Goal: Information Seeking & Learning: Learn about a topic

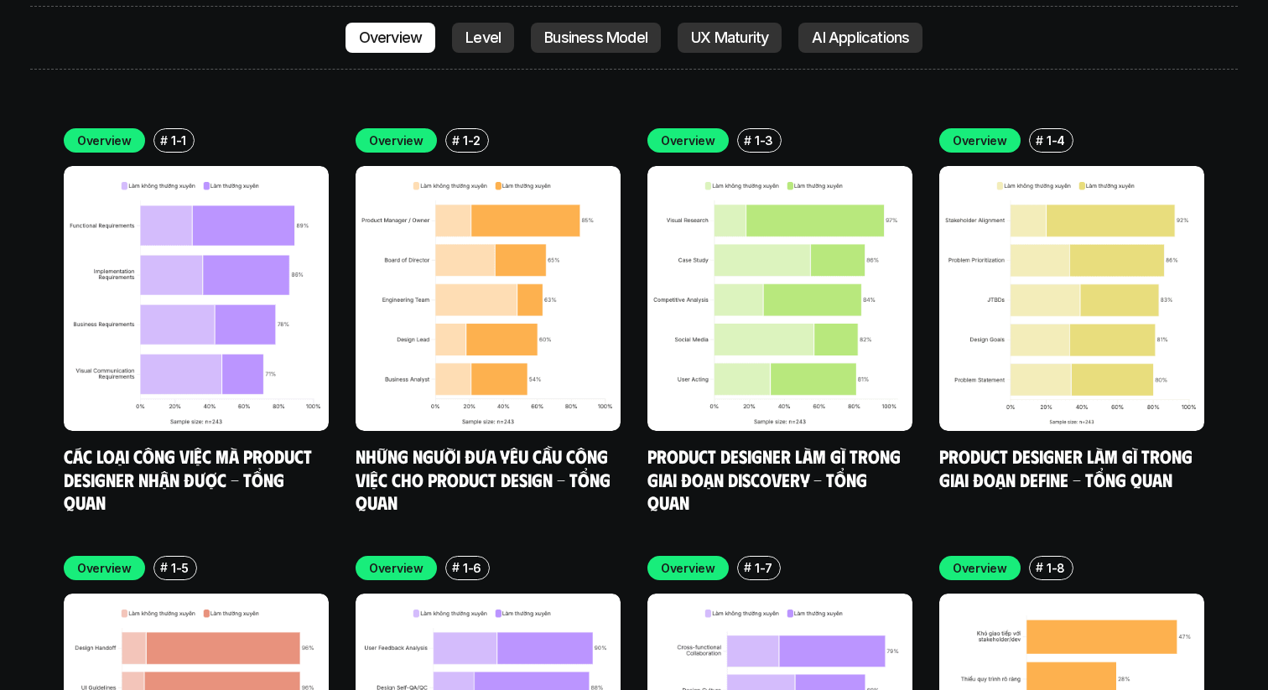
scroll to position [4831, 0]
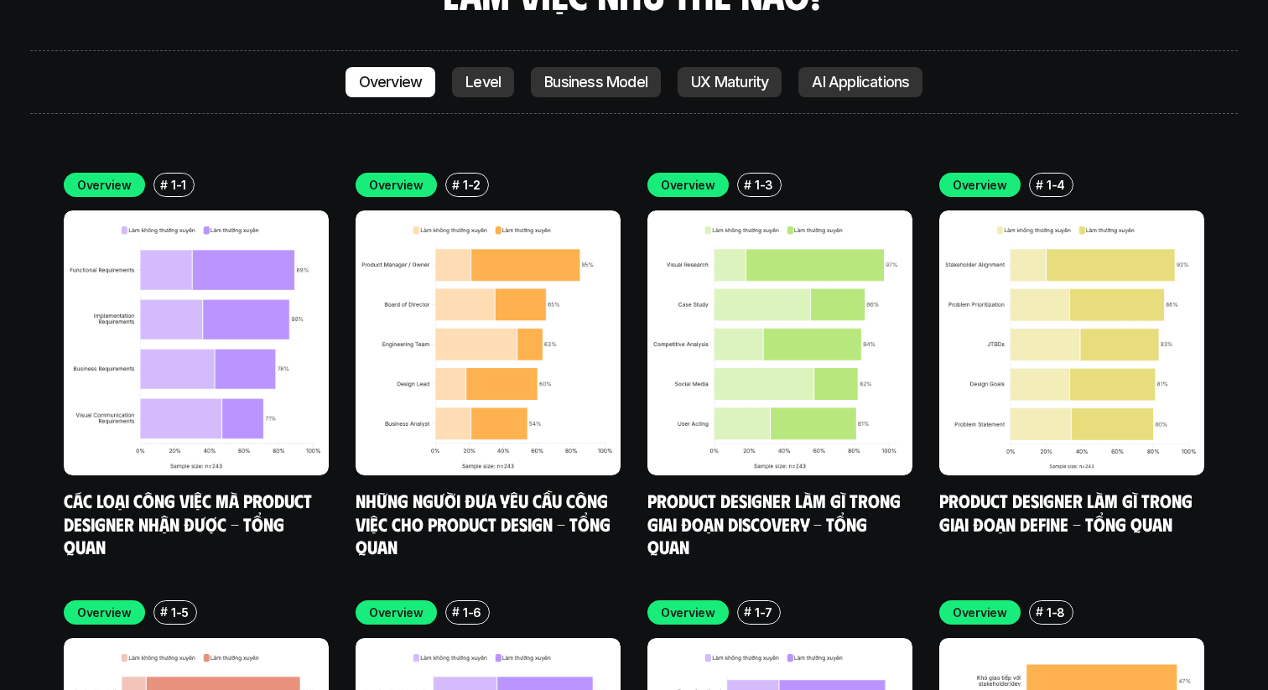
click at [568, 346] on img at bounding box center [488, 342] width 265 height 265
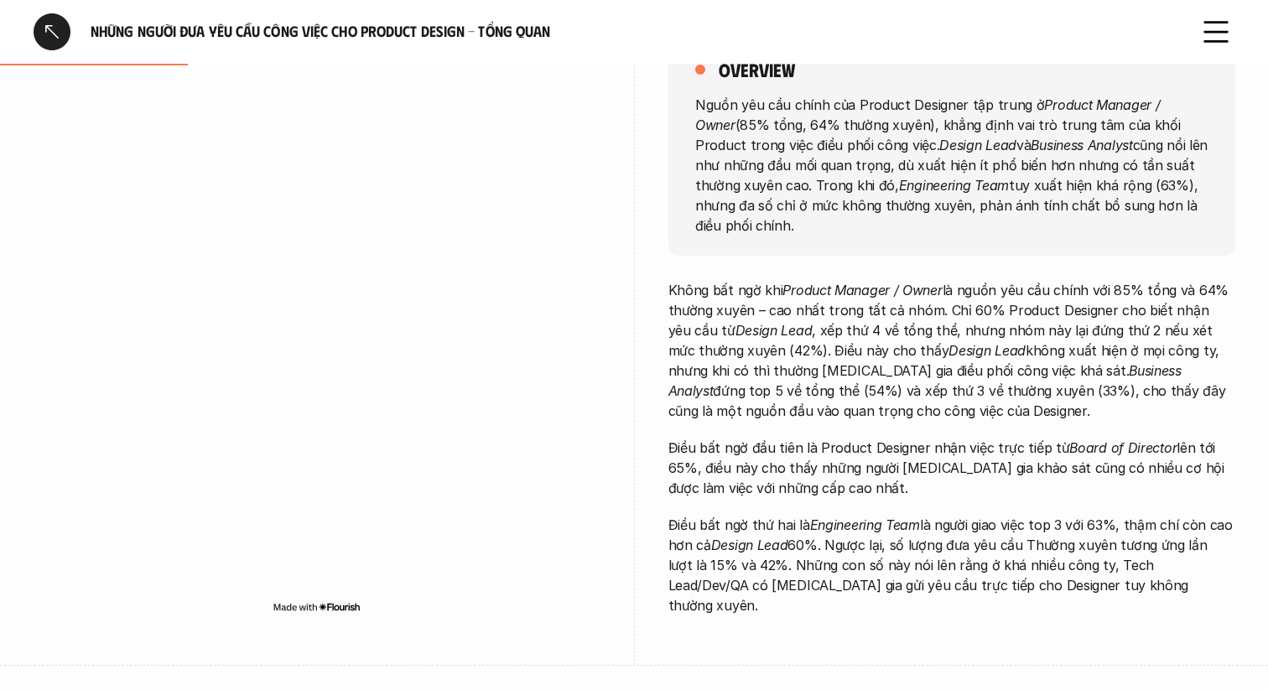
scroll to position [204, 0]
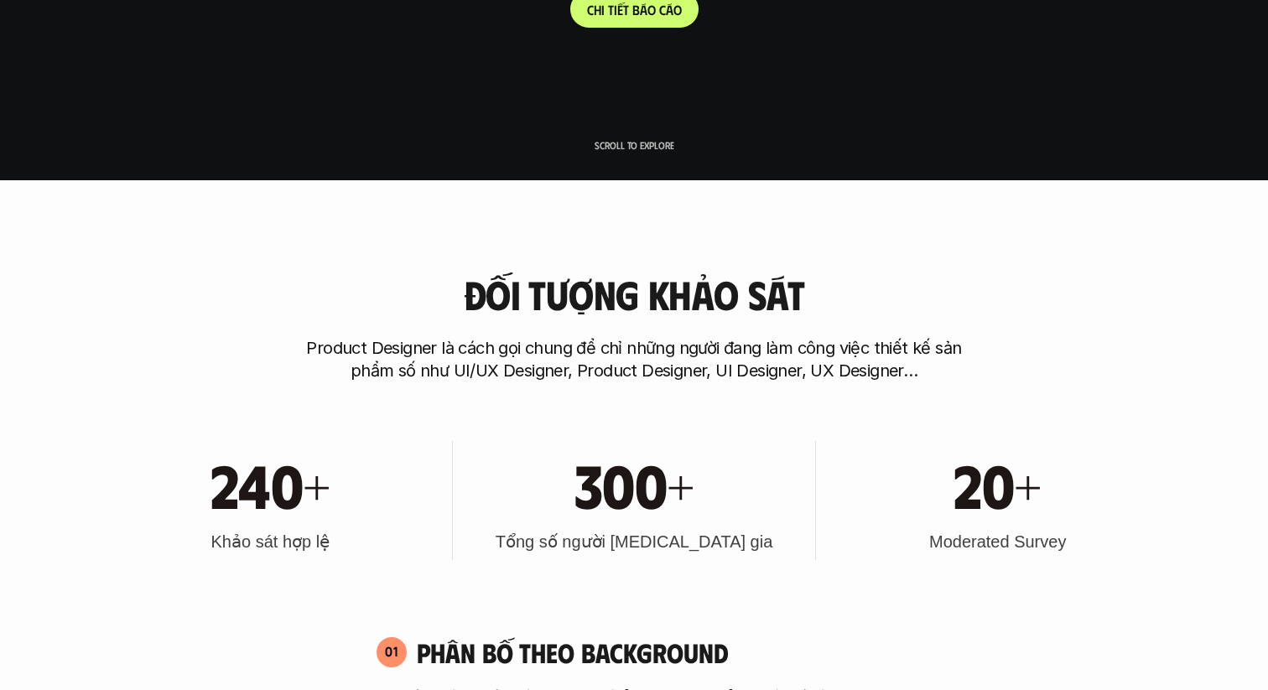
scroll to position [1063, 0]
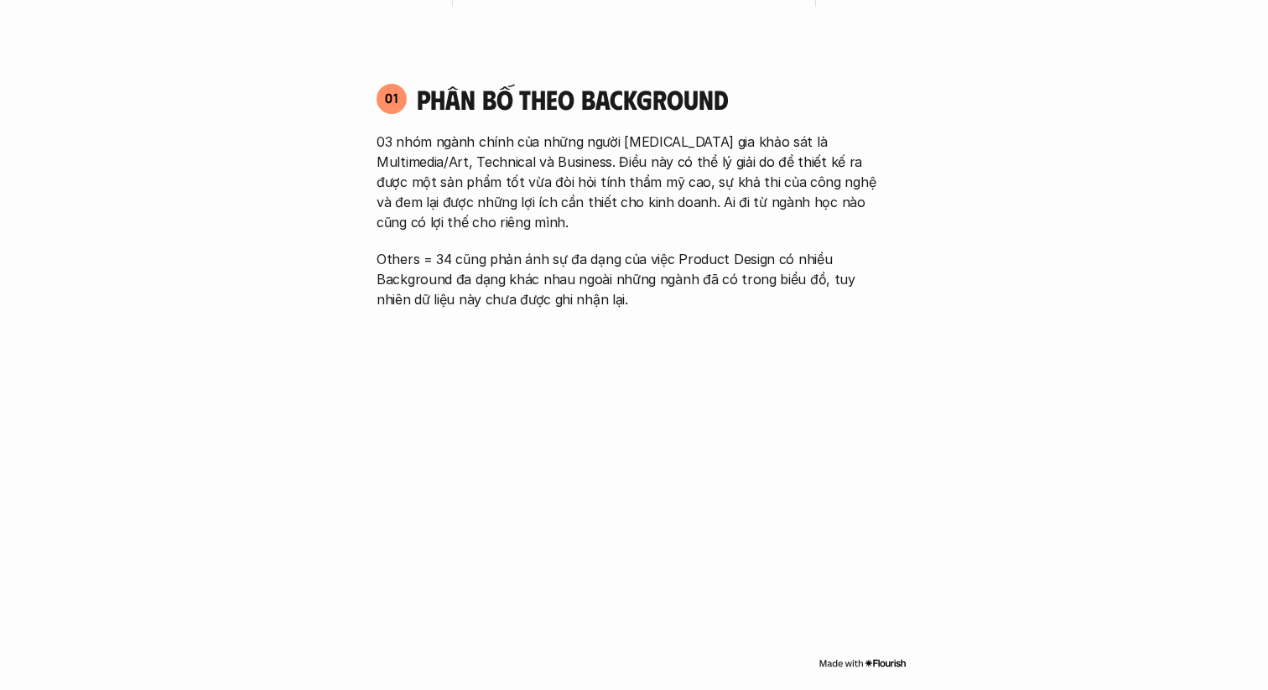
click at [740, 176] on p "03 nhóm ngành chính của những người [MEDICAL_DATA] gia khảo sát là Multimedia/A…" at bounding box center [633, 182] width 515 height 101
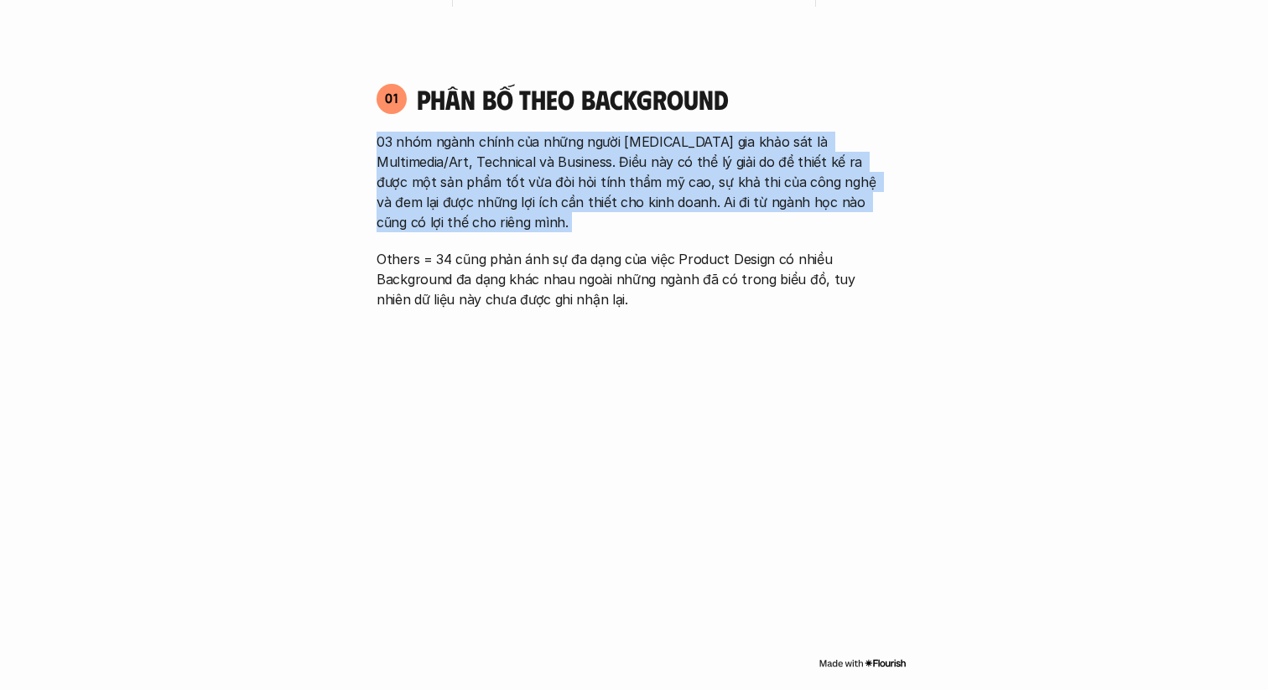
click at [740, 176] on p "03 nhóm ngành chính của những người [MEDICAL_DATA] gia khảo sát là Multimedia/A…" at bounding box center [633, 182] width 515 height 101
click at [694, 176] on p "03 nhóm ngành chính của những người [MEDICAL_DATA] gia khảo sát là Multimedia/A…" at bounding box center [633, 182] width 515 height 101
drag, startPoint x: 372, startPoint y: 136, endPoint x: 485, endPoint y: 232, distance: 148.1
click at [485, 232] on div "01 Phân bố theo background 03 nhóm ngành chính của những người [MEDICAL_DATA] g…" at bounding box center [633, 195] width 545 height 227
copy p "03 nhóm ngành chính của những người [MEDICAL_DATA] gia khảo sát là Multimedia/A…"
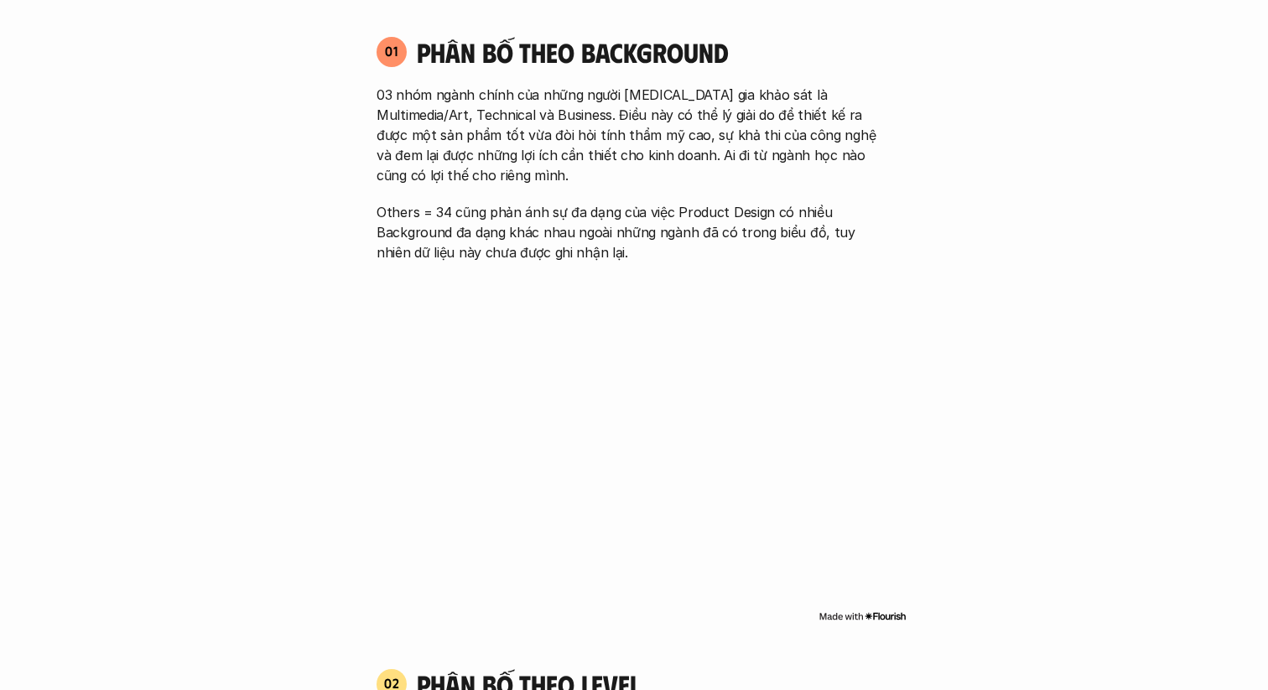
click at [793, 238] on p "Others = 34 cũng phản ánh sự đa dạng của việc Product Design có nhiều Backgroun…" at bounding box center [633, 232] width 515 height 60
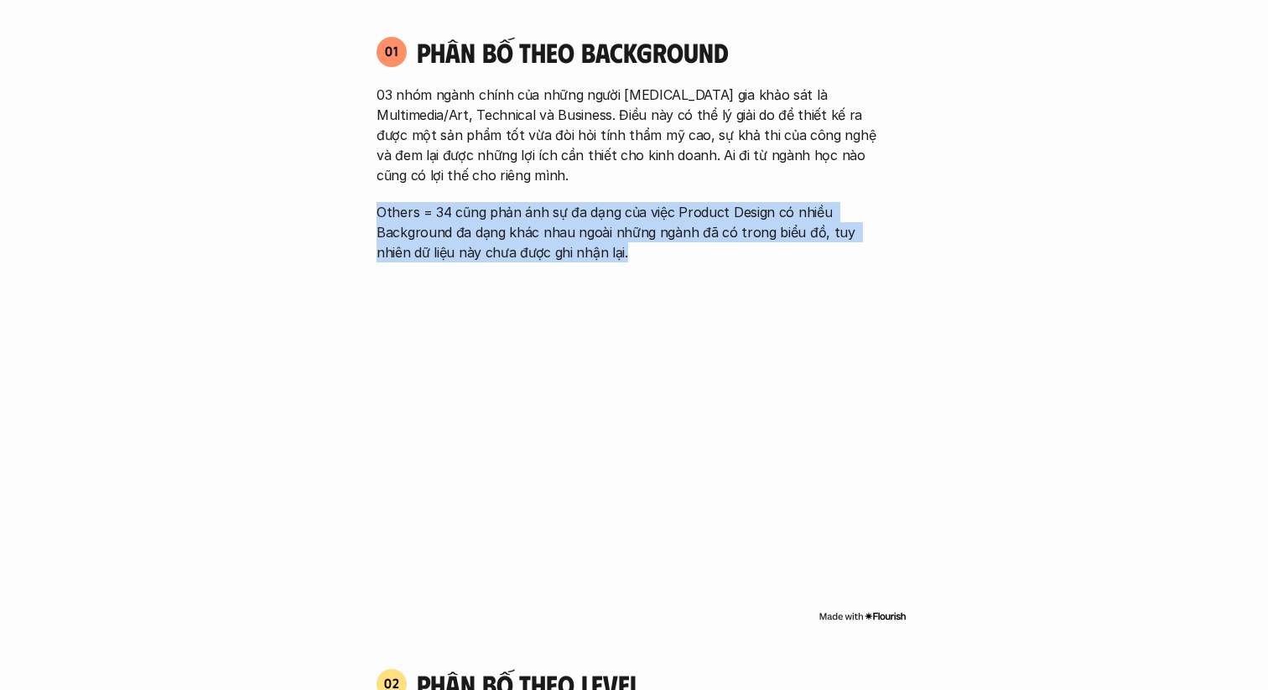
click at [793, 238] on p "Others = 34 cũng phản ánh sự đa dạng của việc Product Design có nhiều Backgroun…" at bounding box center [633, 232] width 515 height 60
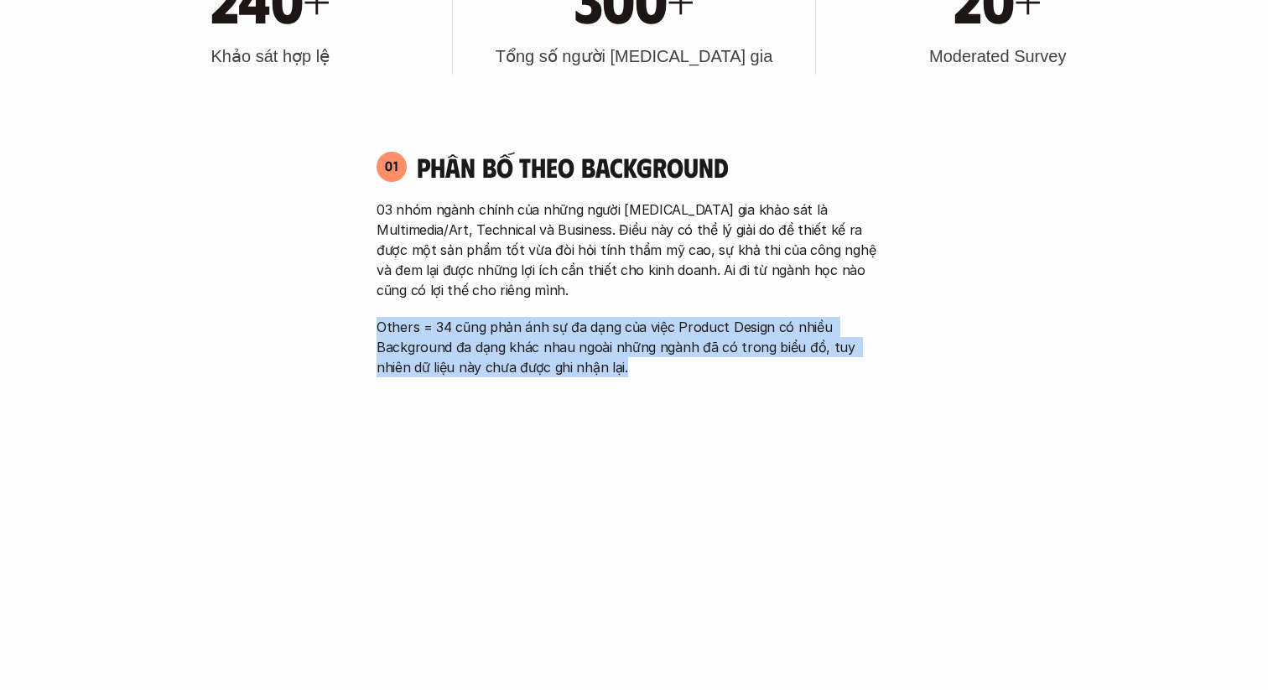
scroll to position [849, 0]
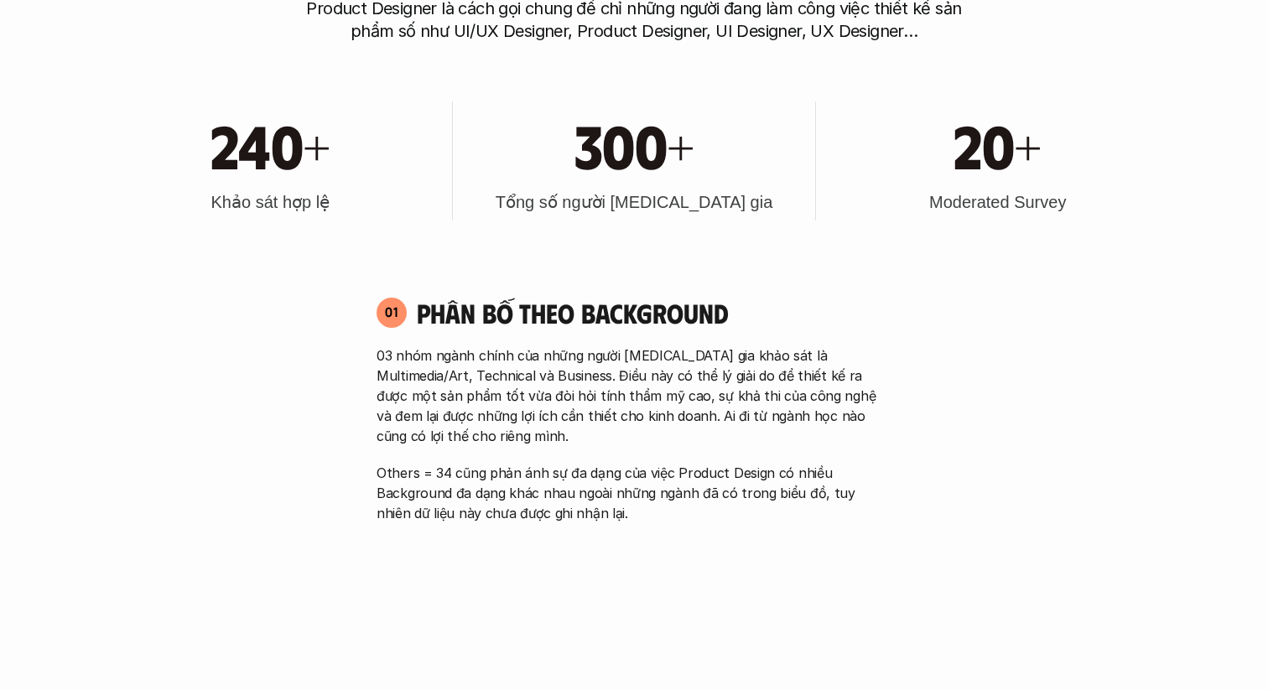
click at [627, 378] on p "03 nhóm ngành chính của những người [MEDICAL_DATA] gia khảo sát là Multimedia/A…" at bounding box center [633, 395] width 515 height 101
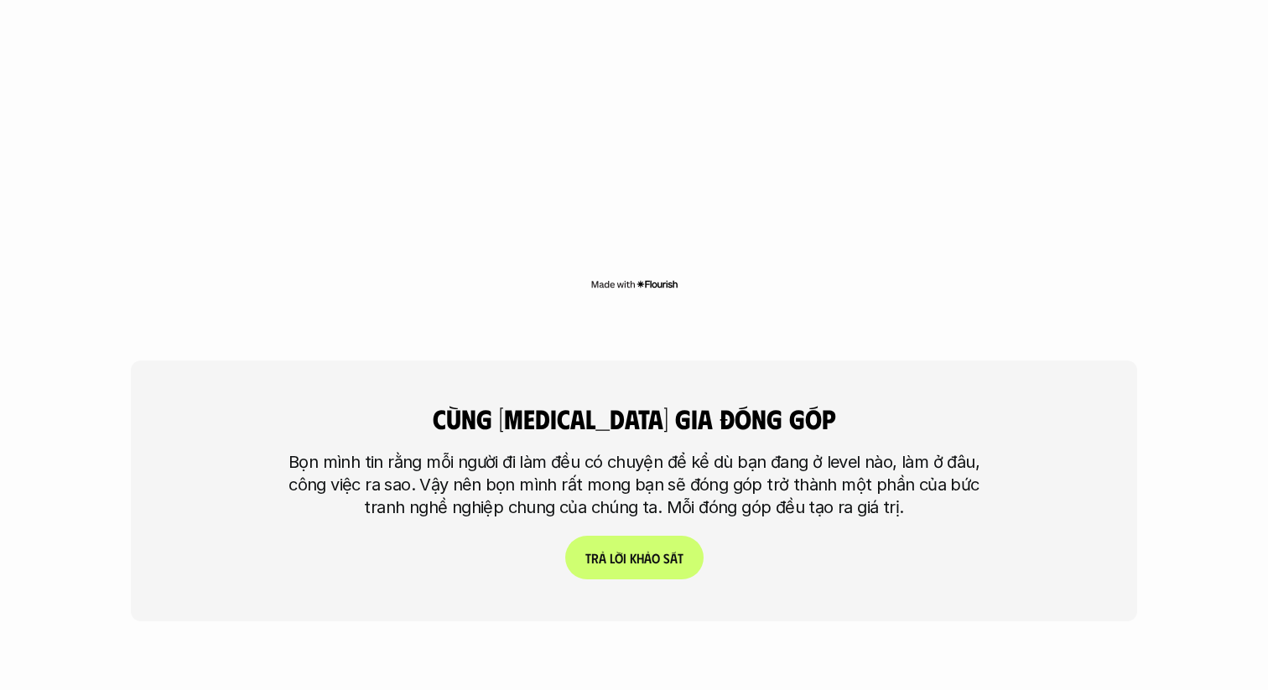
scroll to position [3672, 0]
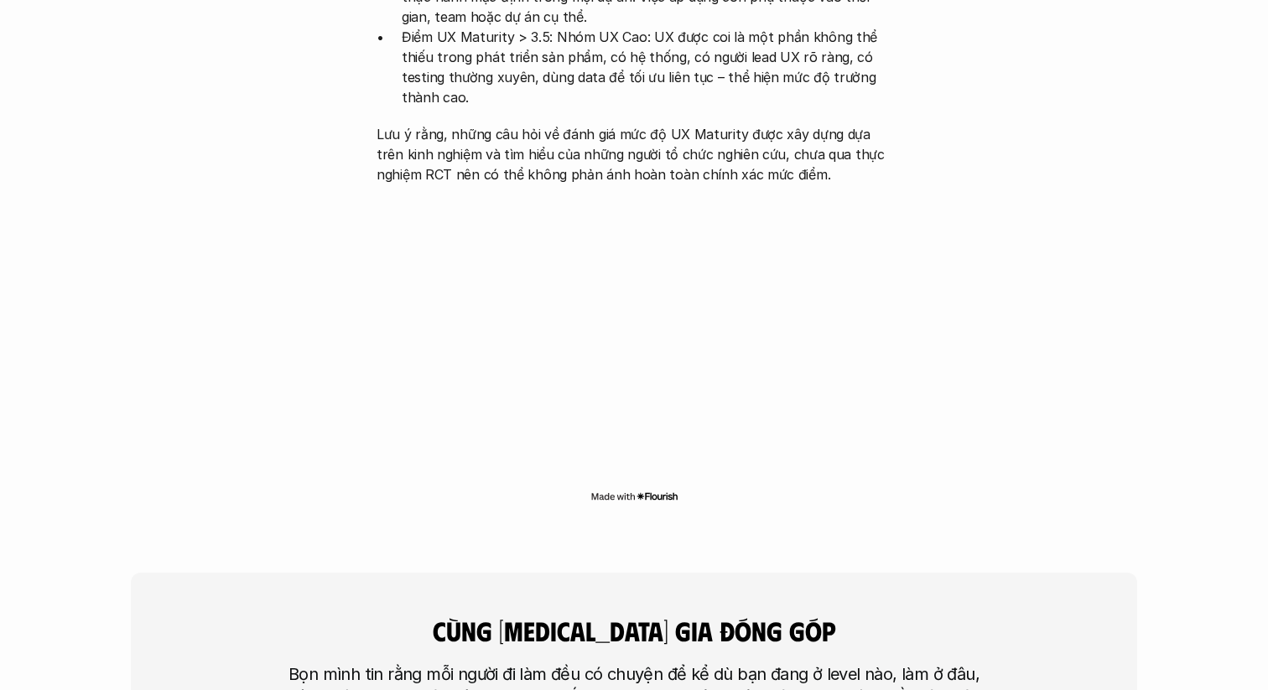
click at [639, 124] on p "Lưu ý rằng, những câu hỏi về đánh giá mức độ UX Maturity được xây dựng dựa trên…" at bounding box center [633, 154] width 515 height 60
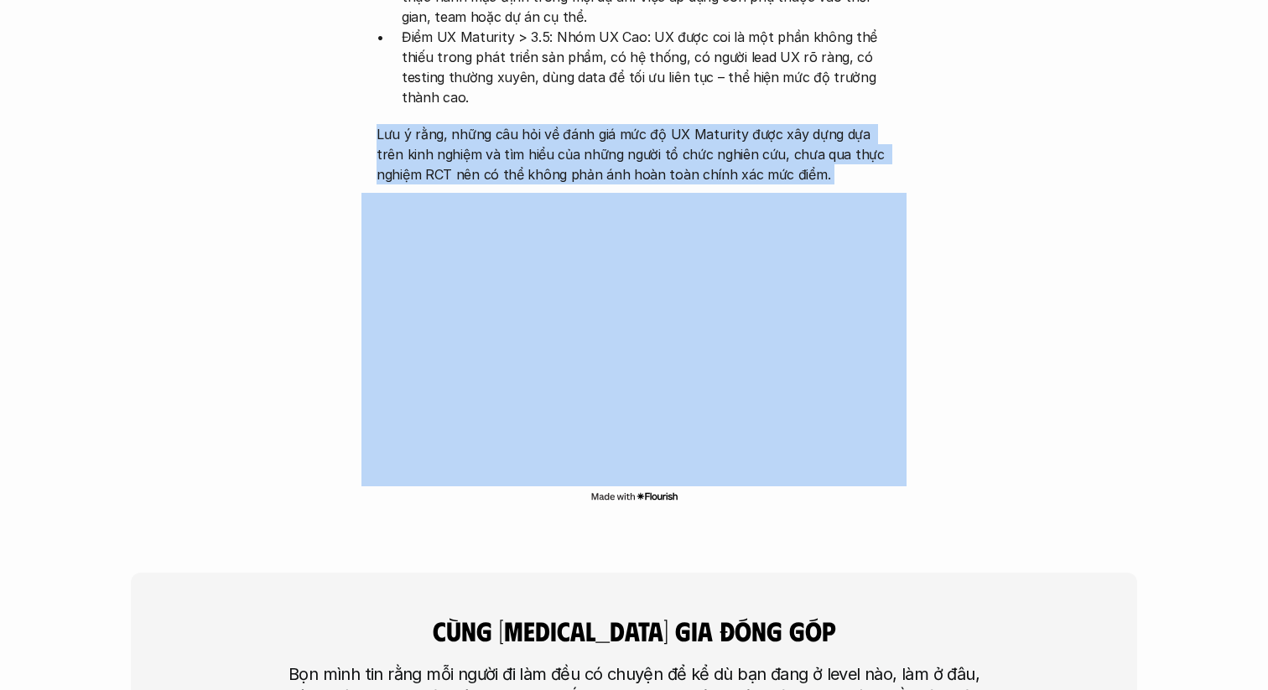
click at [639, 124] on p "Lưu ý rằng, những câu hỏi về đánh giá mức độ UX Maturity được xây dựng dựa trên…" at bounding box center [633, 154] width 515 height 60
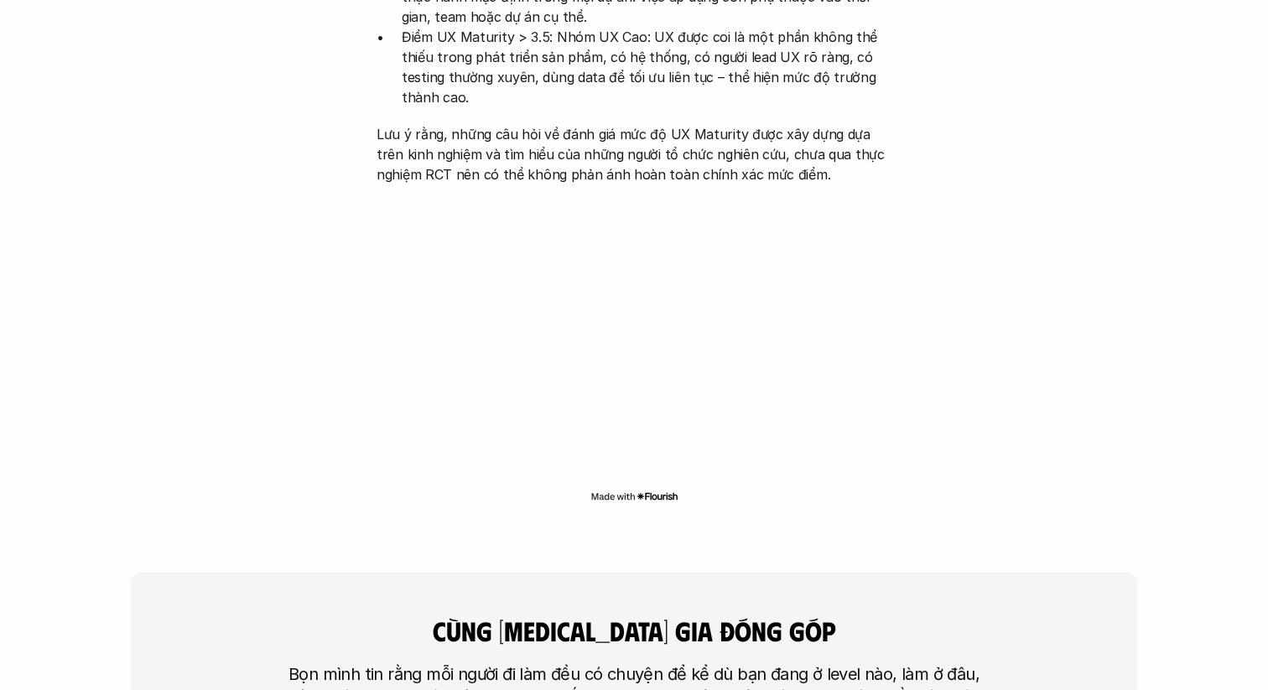
click at [742, 124] on p "Lưu ý rằng, những câu hỏi về đánh giá mức độ UX Maturity được xây dựng dựa trên…" at bounding box center [633, 154] width 515 height 60
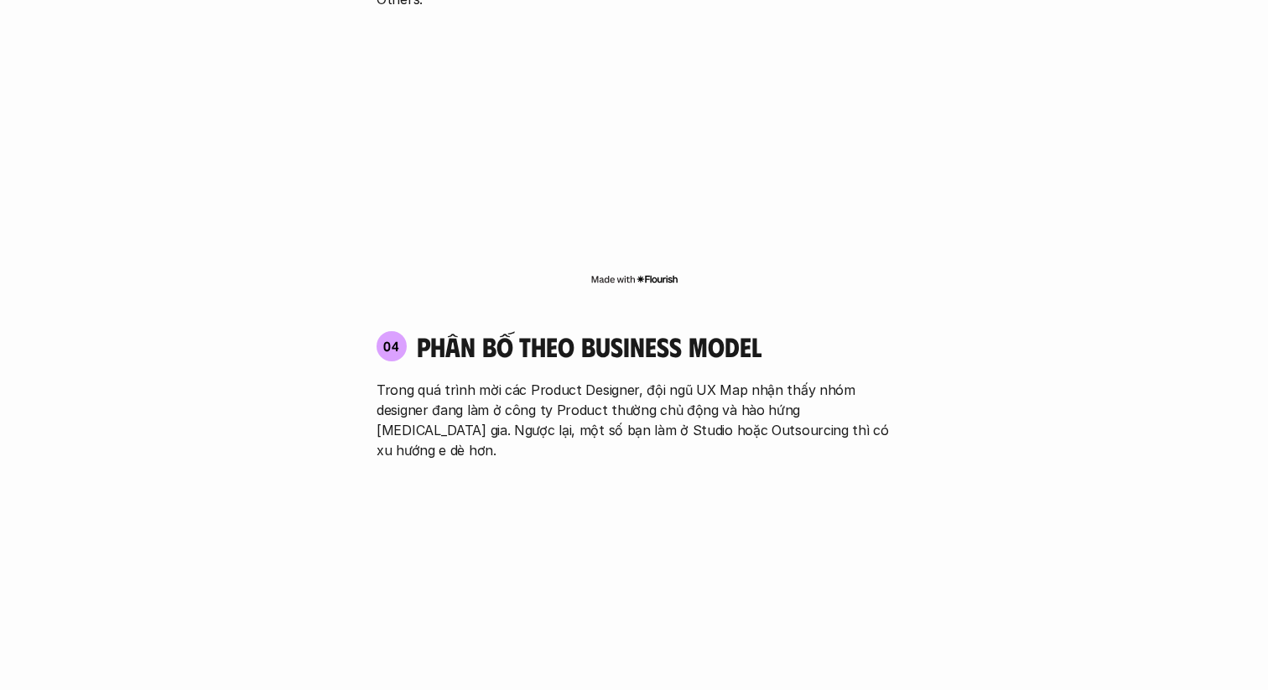
scroll to position [2512, 0]
